Goal: Find specific page/section: Find specific page/section

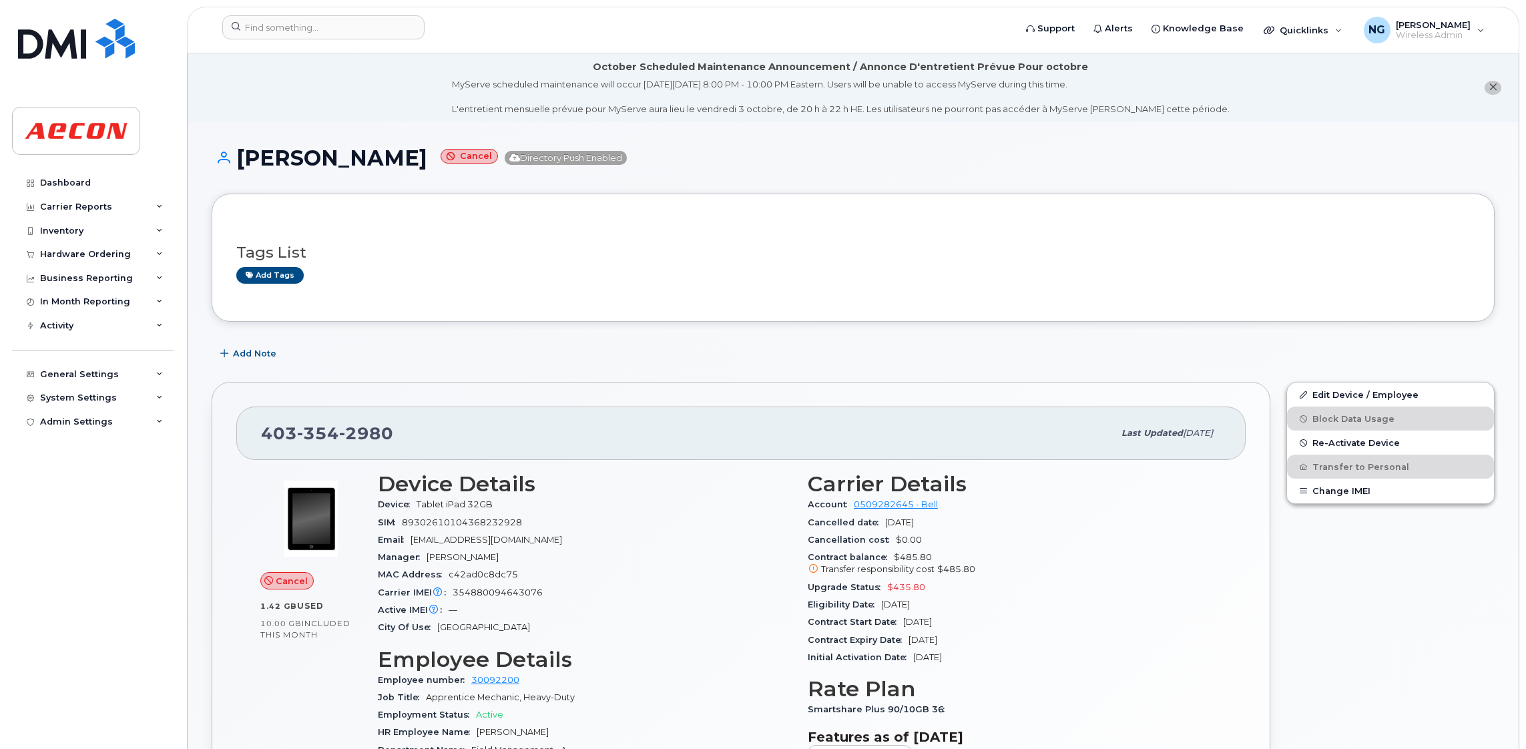
scroll to position [500, 0]
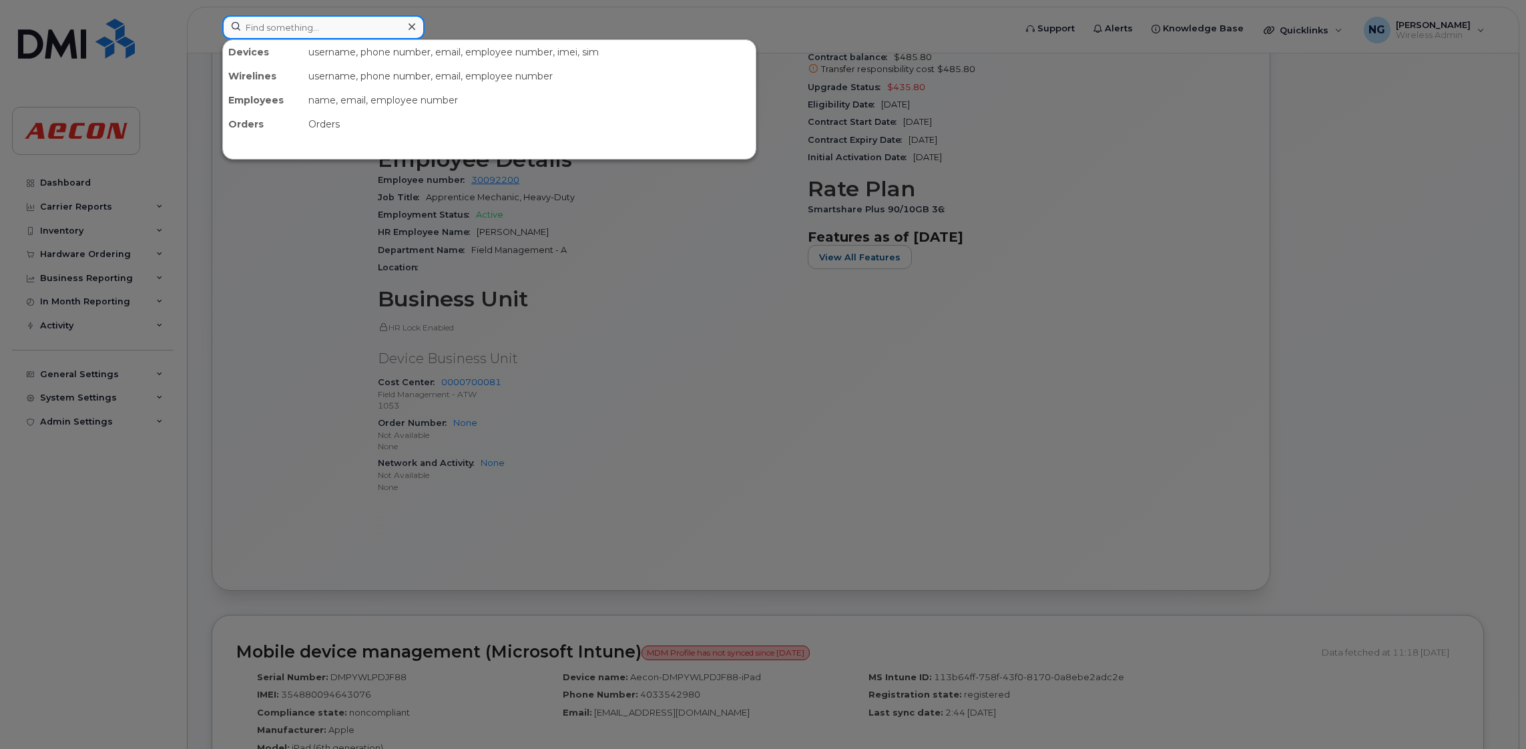
click at [286, 33] on input at bounding box center [323, 27] width 202 height 24
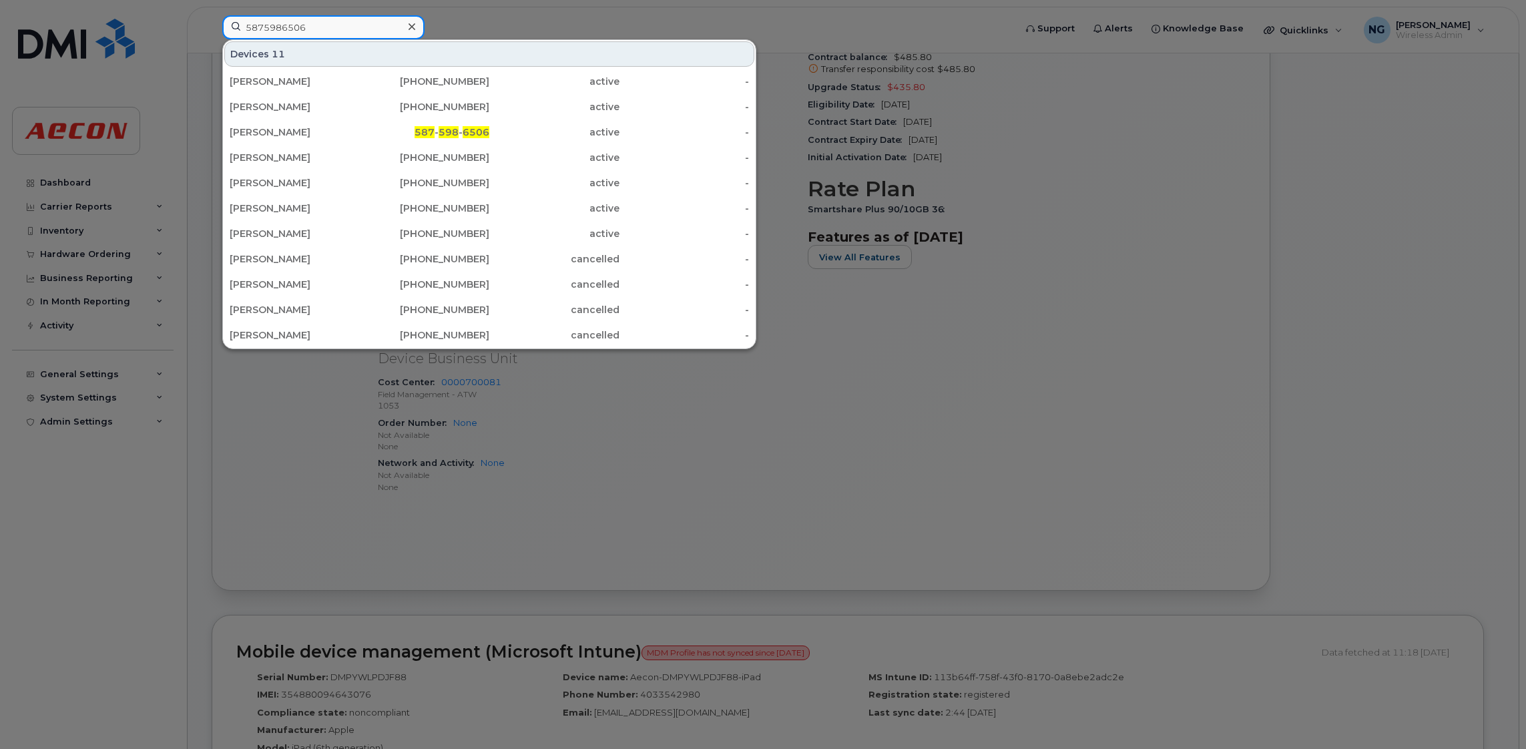
type input "5875986506"
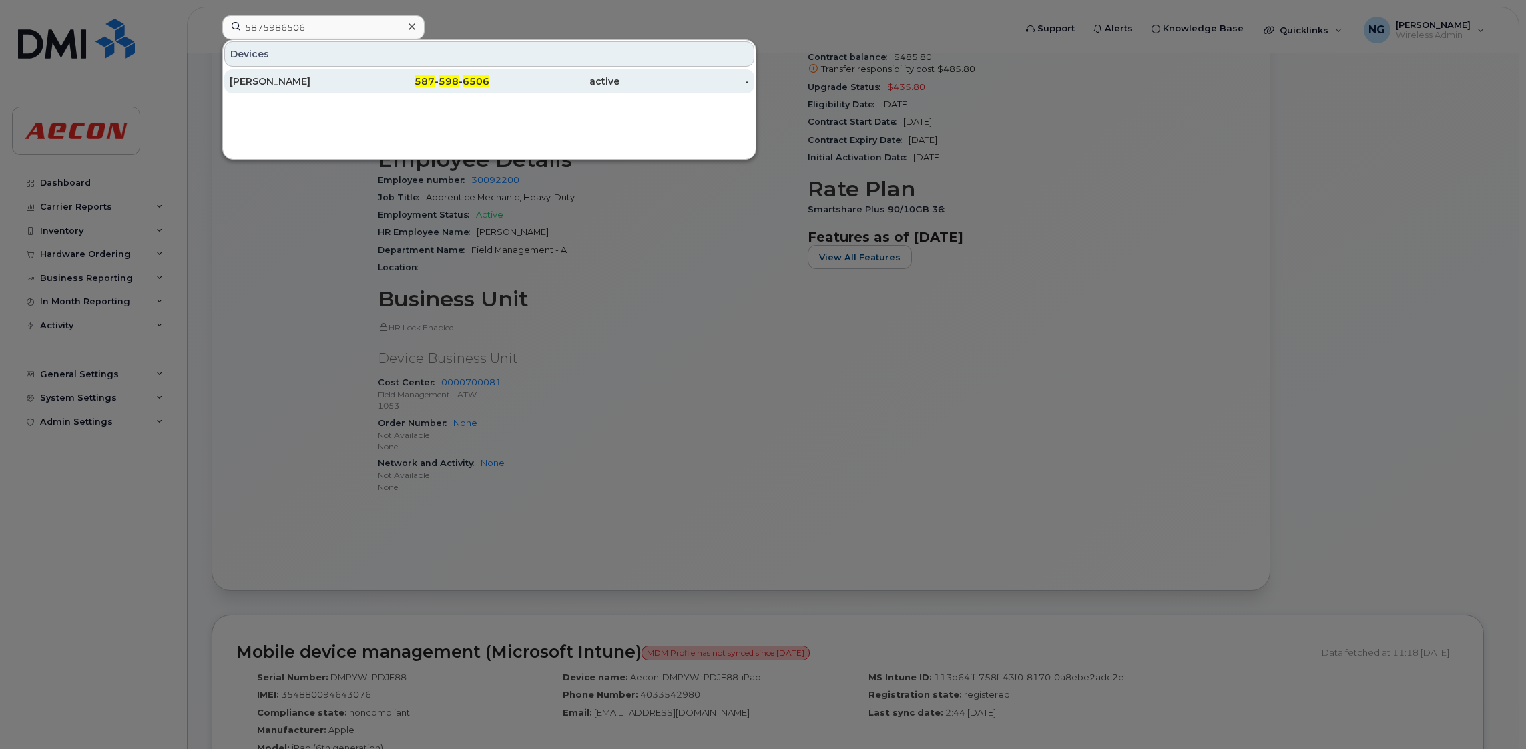
click at [242, 79] on div "[PERSON_NAME]" at bounding box center [295, 81] width 130 height 13
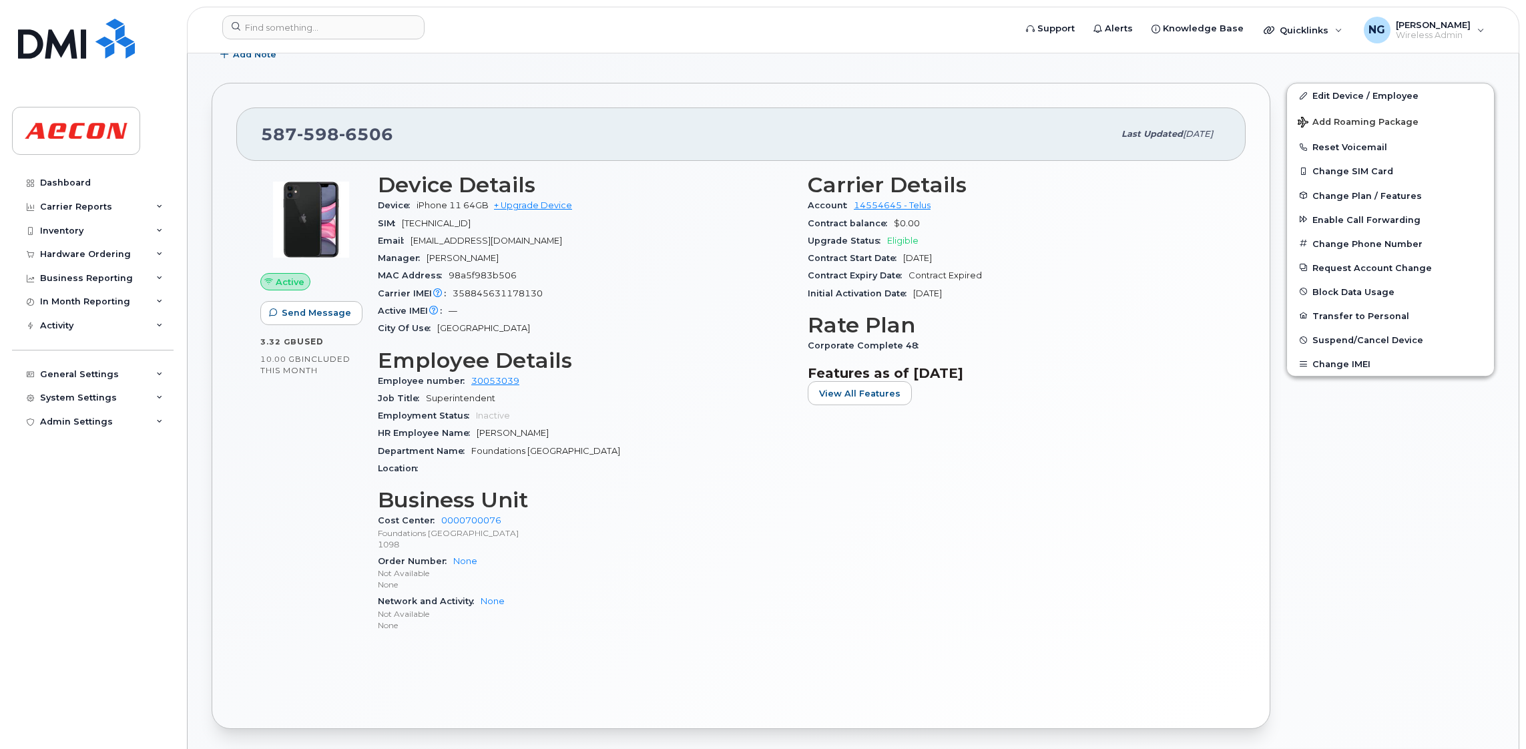
scroll to position [401, 0]
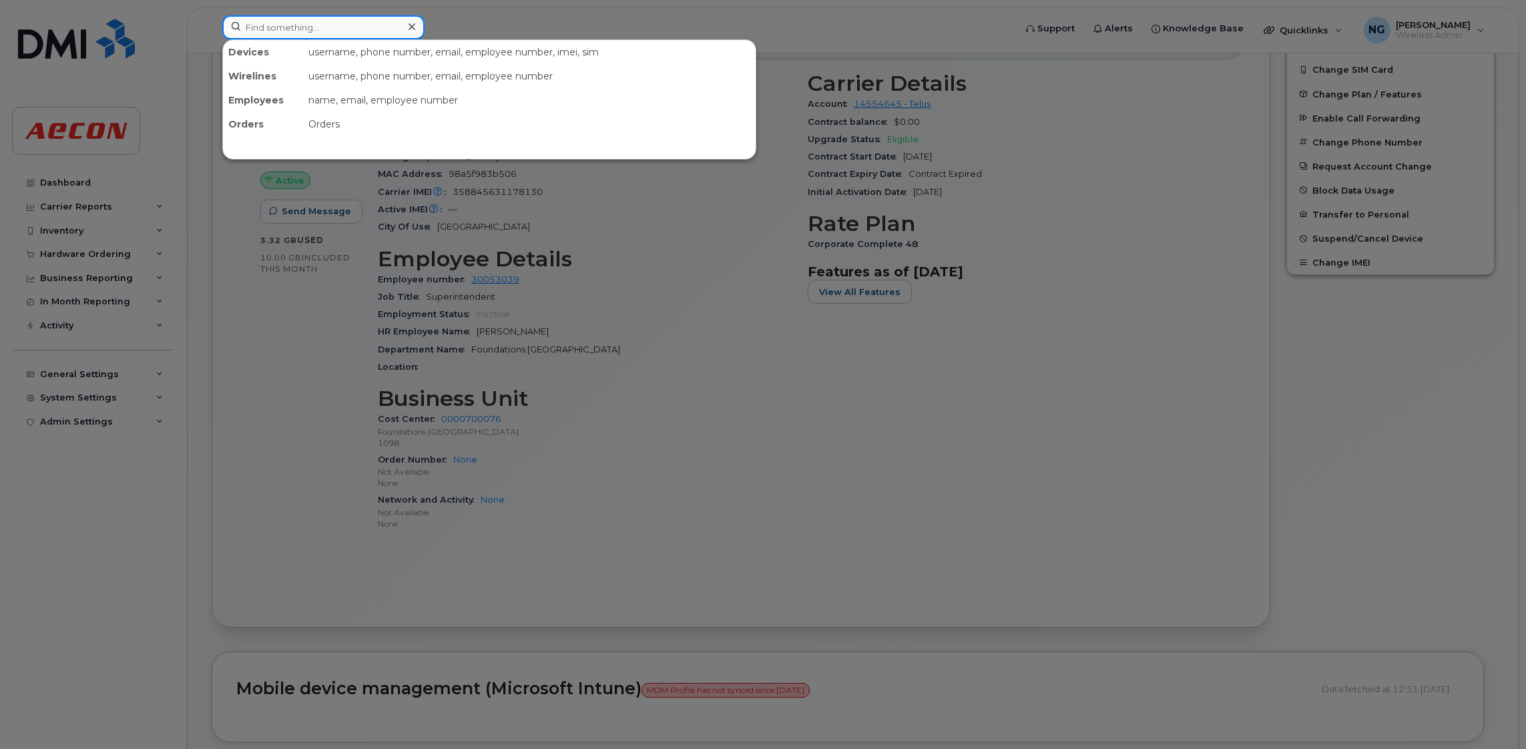
click at [332, 29] on input at bounding box center [323, 27] width 202 height 24
paste input "2896851223"
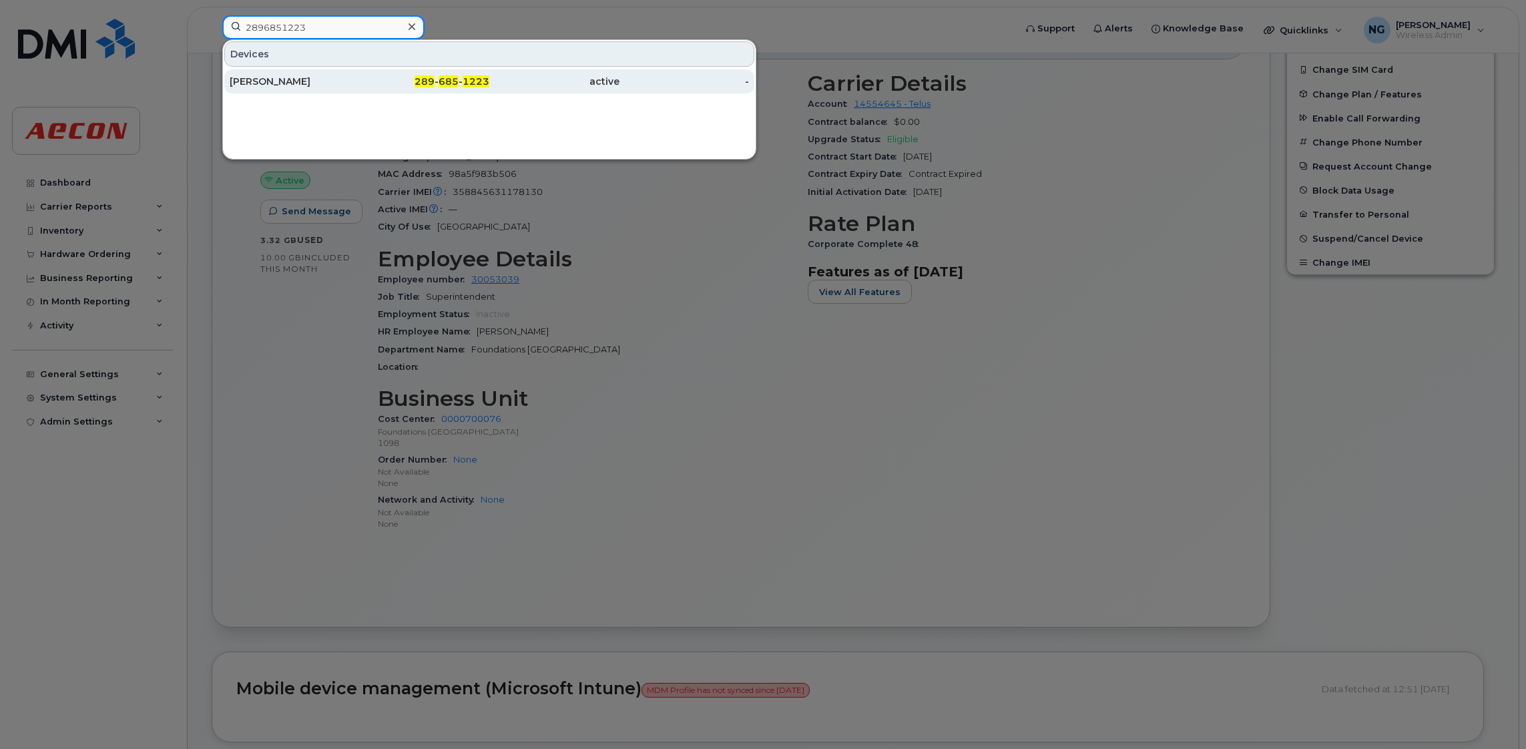
type input "2896851223"
drag, startPoint x: 241, startPoint y: 77, endPoint x: 254, endPoint y: 84, distance: 14.9
click at [241, 79] on div "[PERSON_NAME]" at bounding box center [295, 81] width 130 height 13
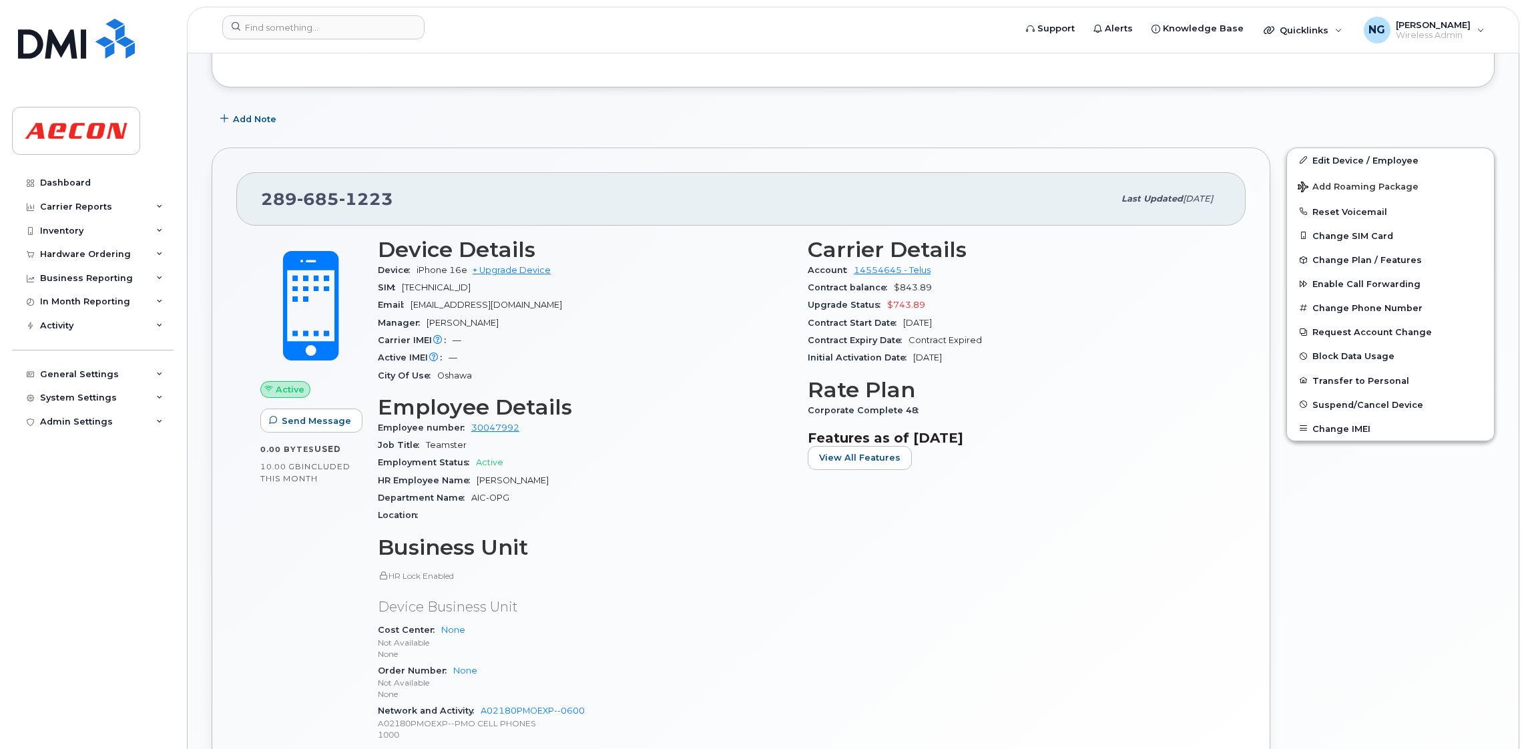
scroll to position [500, 0]
